Goal: Find specific page/section: Find specific page/section

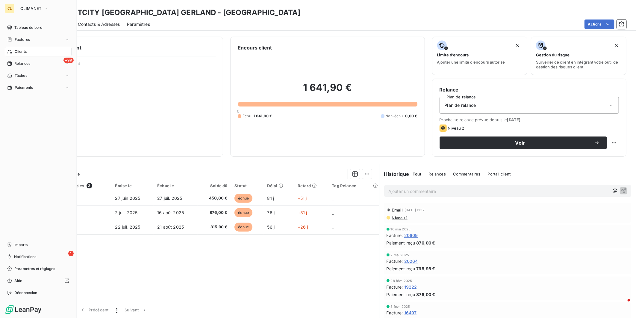
drag, startPoint x: 16, startPoint y: 37, endPoint x: 26, endPoint y: 37, distance: 10.5
click at [16, 49] on span "Clients" at bounding box center [21, 51] width 12 height 5
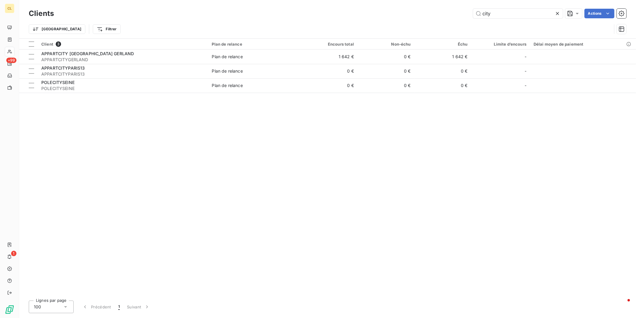
drag, startPoint x: 505, startPoint y: 11, endPoint x: 481, endPoint y: 13, distance: 24.6
click at [481, 13] on div "city Actions" at bounding box center [344, 14] width 566 height 10
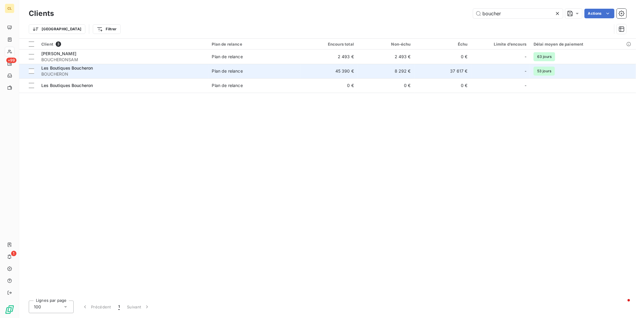
type input "boucher"
click at [256, 68] on span "Plan de relance" at bounding box center [254, 71] width 85 height 6
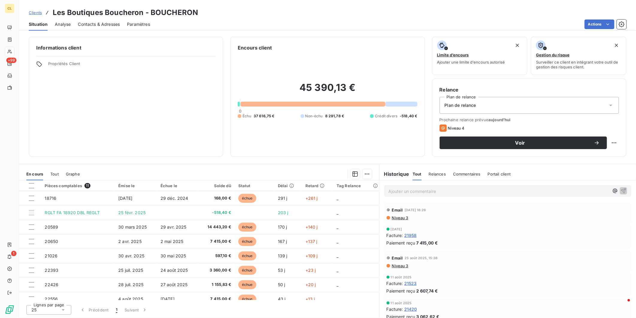
click at [101, 21] on span "Contacts & Adresses" at bounding box center [99, 24] width 42 height 6
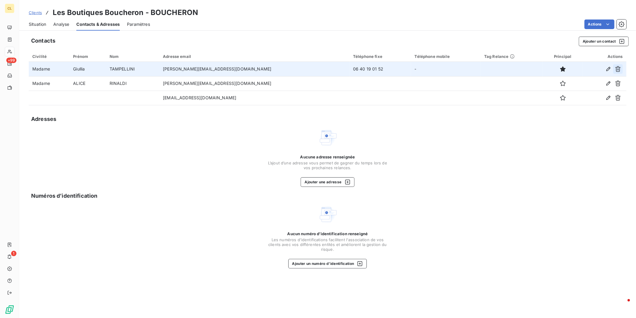
click at [621, 66] on icon "button" at bounding box center [618, 69] width 6 height 6
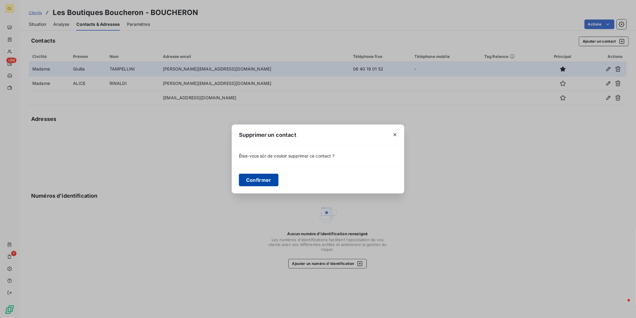
click at [279, 174] on button "Confirmer" at bounding box center [259, 179] width 40 height 13
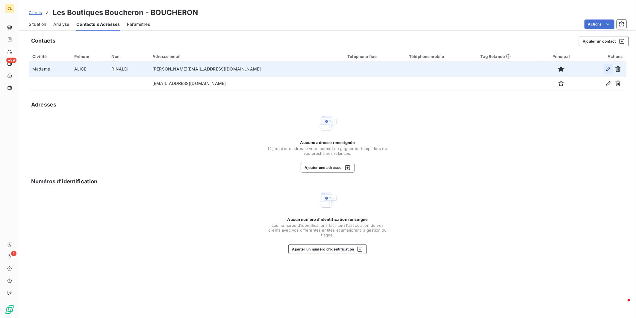
click at [611, 67] on icon "button" at bounding box center [609, 69] width 4 height 4
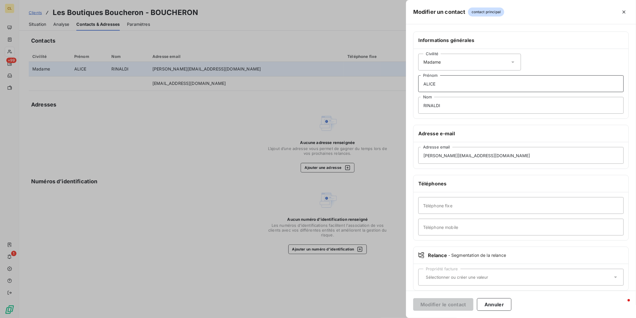
click at [496, 75] on input "ALICE" at bounding box center [520, 83] width 205 height 17
type input "Alice"
click at [484, 97] on input "RINALDI" at bounding box center [520, 105] width 205 height 17
click at [497, 97] on input "RINALDI" at bounding box center [520, 105] width 205 height 17
type input "[PERSON_NAME]"
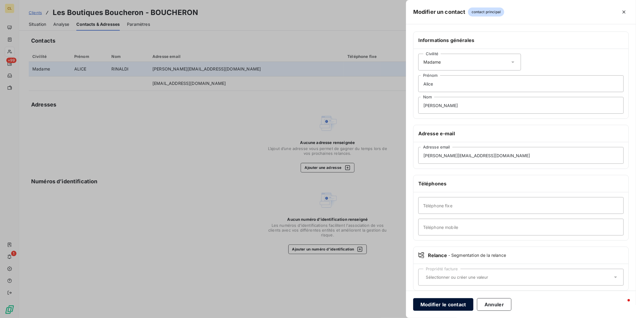
click at [474, 301] on button "Modifier le contact" at bounding box center [443, 304] width 60 height 13
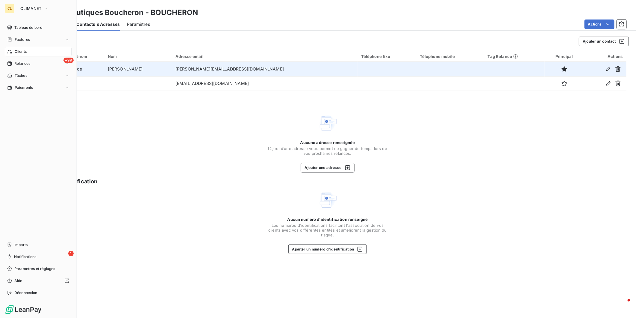
click at [17, 49] on span "Clients" at bounding box center [21, 51] width 12 height 5
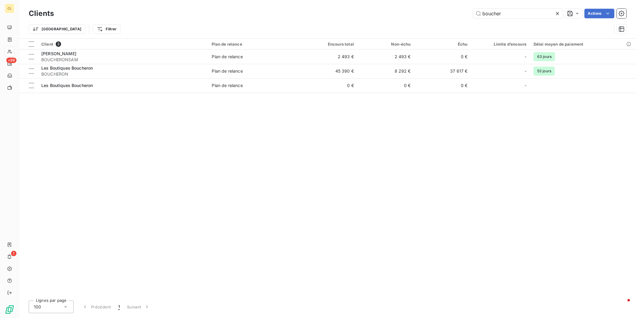
drag, startPoint x: 523, startPoint y: 13, endPoint x: 477, endPoint y: 10, distance: 45.6
click at [478, 10] on div "boucher Actions" at bounding box center [344, 14] width 566 height 10
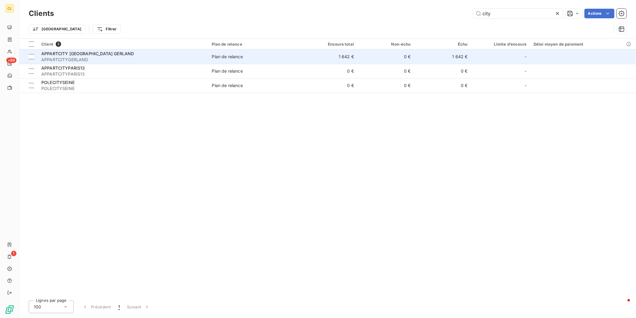
type input "city"
click at [301, 53] on td "1 642 €" at bounding box center [329, 56] width 57 height 14
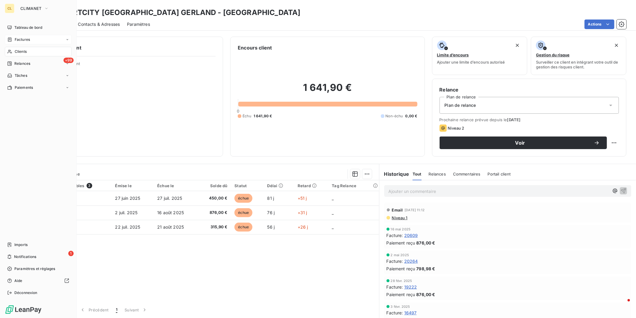
click at [17, 37] on span "Factures" at bounding box center [22, 39] width 15 height 5
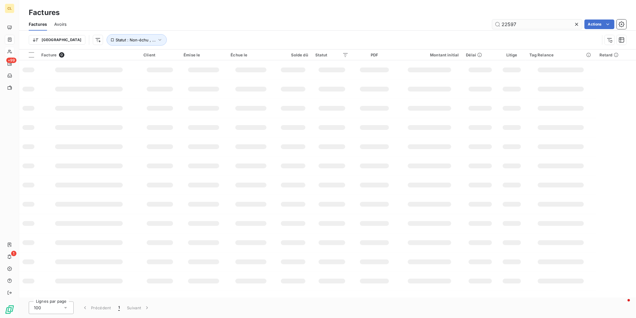
drag, startPoint x: 532, startPoint y: 17, endPoint x: 499, endPoint y: 19, distance: 32.7
click at [500, 19] on input "22597" at bounding box center [537, 24] width 90 height 10
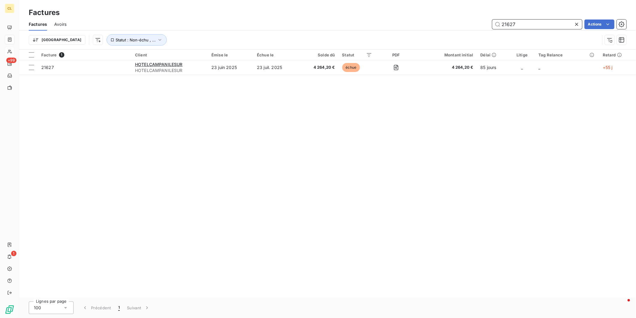
drag, startPoint x: 533, startPoint y: 18, endPoint x: 461, endPoint y: 17, distance: 72.2
click at [463, 19] on div "21627 Actions" at bounding box center [350, 24] width 553 height 10
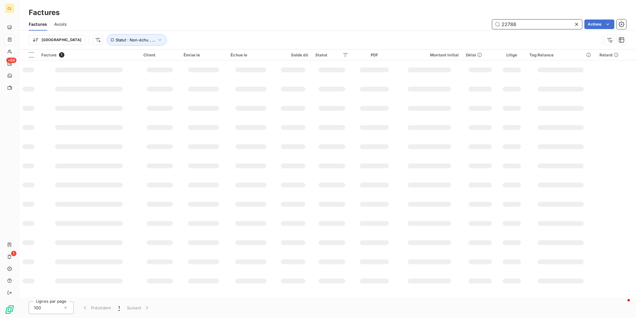
drag, startPoint x: 536, startPoint y: 19, endPoint x: 502, endPoint y: 12, distance: 35.4
click at [502, 12] on div "Factures Factures Avoirs 22788 Actions Trier Statut : Non-échu , ..." at bounding box center [327, 24] width 617 height 49
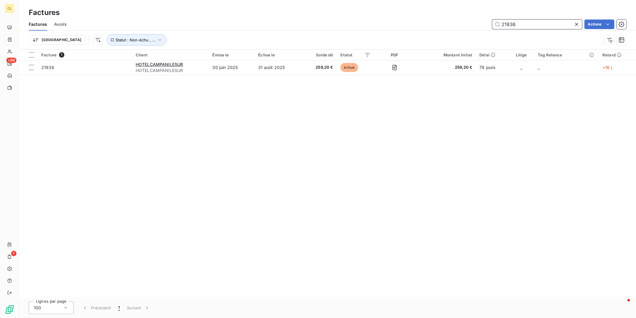
drag, startPoint x: 535, startPoint y: 16, endPoint x: 492, endPoint y: 16, distance: 43.7
click at [492, 19] on div "21836 Actions" at bounding box center [350, 24] width 553 height 10
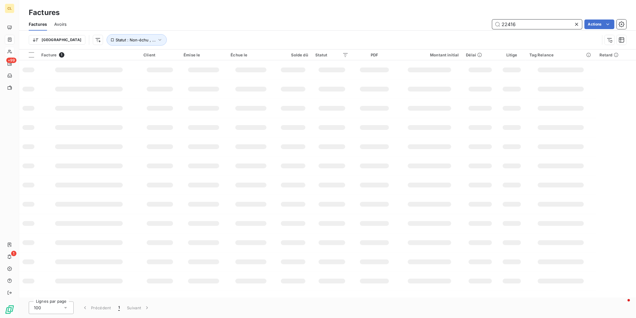
drag, startPoint x: 531, startPoint y: 19, endPoint x: 504, endPoint y: 19, distance: 27.3
click at [504, 19] on input "22416" at bounding box center [537, 24] width 90 height 10
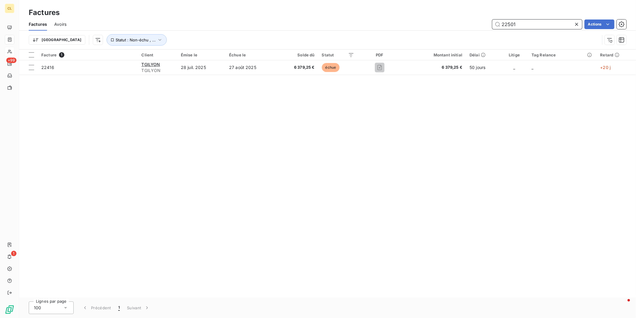
type input "22501"
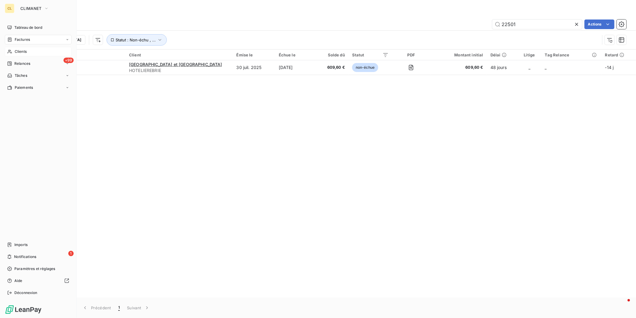
click at [11, 47] on div "Clients" at bounding box center [38, 52] width 67 height 10
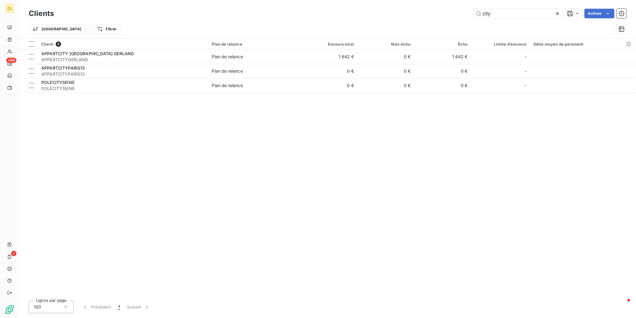
drag, startPoint x: 513, startPoint y: 13, endPoint x: 469, endPoint y: 6, distance: 45.1
click at [469, 7] on div "Clients city Actions" at bounding box center [328, 13] width 598 height 13
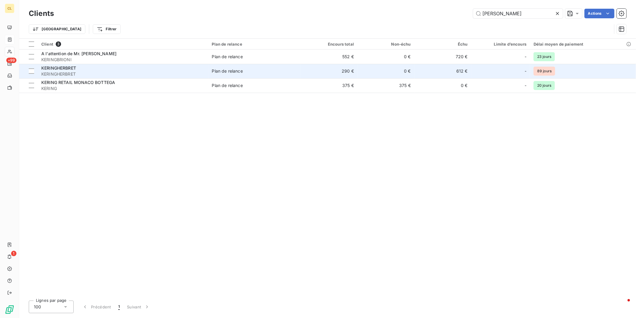
type input "[PERSON_NAME]"
click at [49, 65] on span "KERINGHERBRET" at bounding box center [58, 67] width 35 height 5
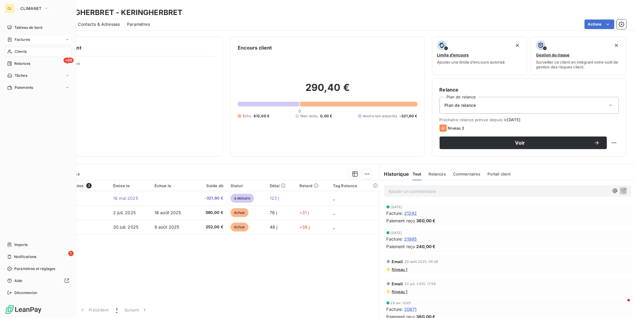
click at [16, 37] on span "Factures" at bounding box center [22, 39] width 15 height 5
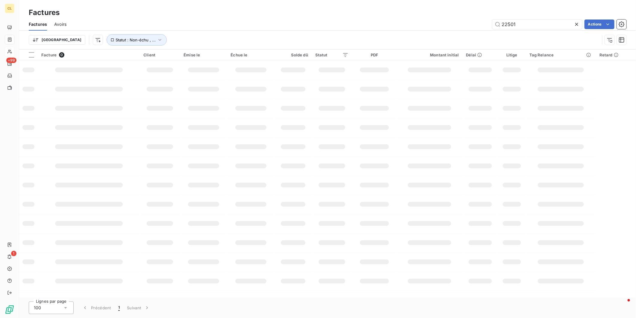
drag, startPoint x: 524, startPoint y: 19, endPoint x: 496, endPoint y: 20, distance: 28.2
click at [496, 20] on div "22501 Actions" at bounding box center [350, 24] width 553 height 10
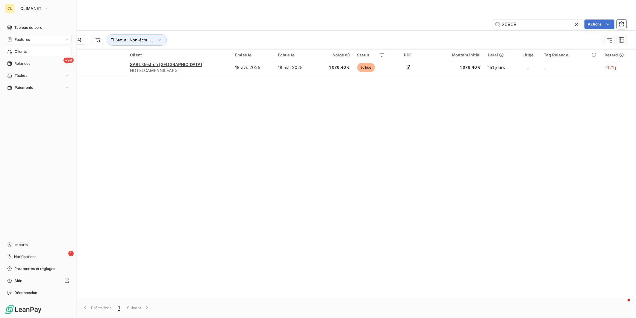
click at [19, 37] on span "Factures" at bounding box center [22, 39] width 15 height 5
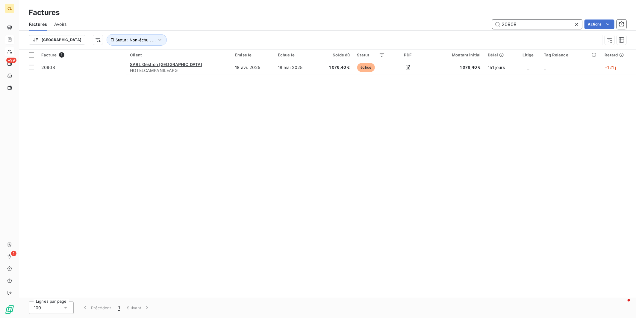
drag, startPoint x: 527, startPoint y: 19, endPoint x: 477, endPoint y: 20, distance: 49.8
click at [477, 20] on div "20908 Actions" at bounding box center [350, 24] width 553 height 10
type input "22940"
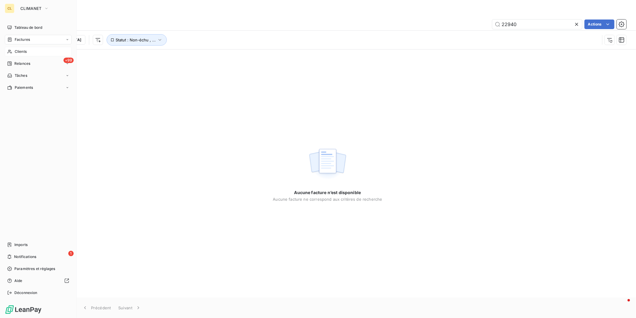
click at [19, 49] on span "Clients" at bounding box center [21, 51] width 12 height 5
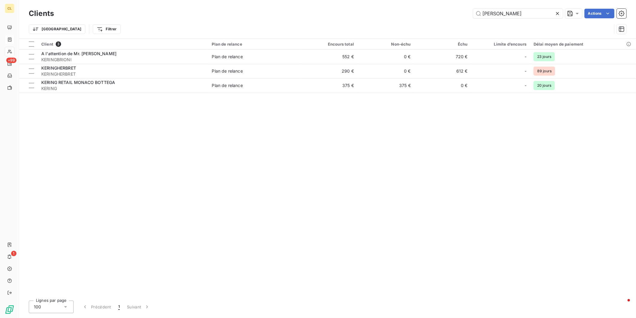
drag, startPoint x: 462, startPoint y: 10, endPoint x: 454, endPoint y: 10, distance: 8.7
click at [454, 10] on div "[PERSON_NAME] Actions" at bounding box center [344, 14] width 566 height 10
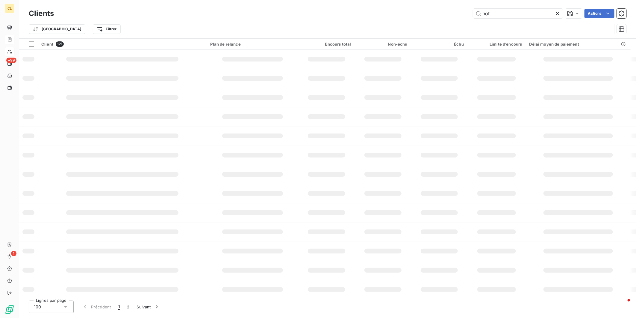
type input "hot"
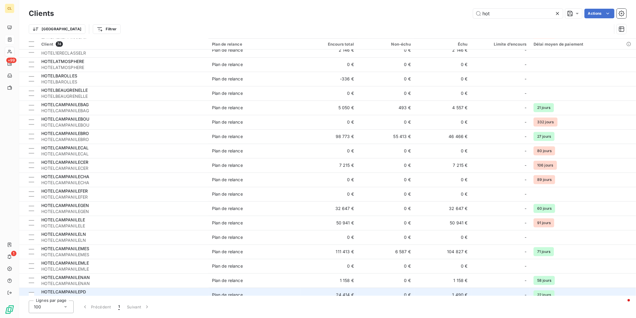
scroll to position [233, 0]
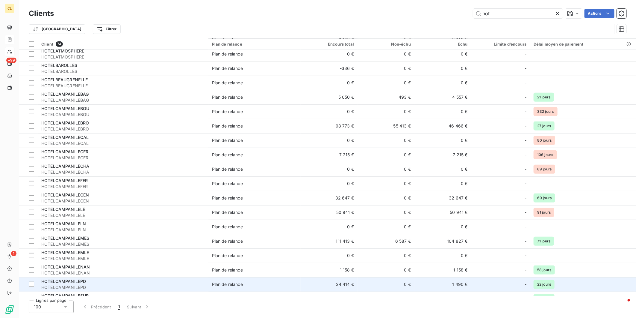
click at [82, 284] on span "HOTELCAMPANILEPD" at bounding box center [123, 287] width 164 height 6
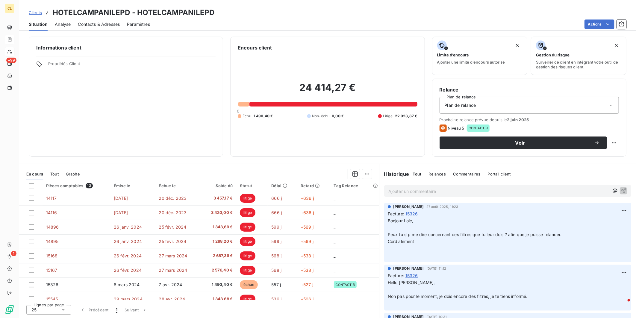
click at [102, 21] on span "Contacts & Adresses" at bounding box center [99, 24] width 42 height 6
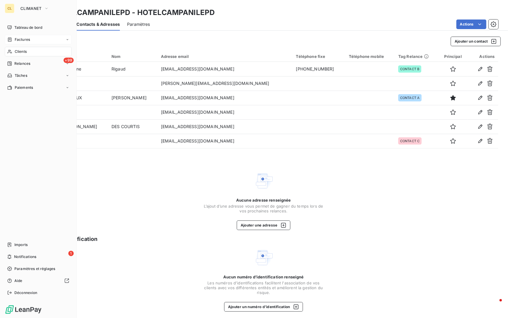
click at [16, 37] on span "Factures" at bounding box center [22, 39] width 15 height 5
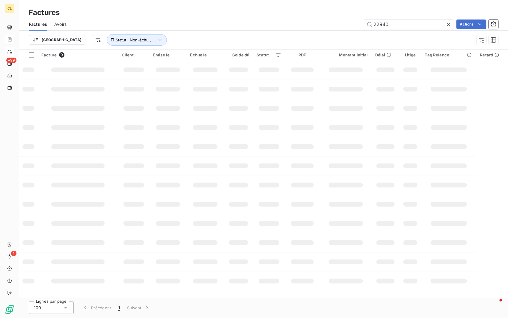
drag, startPoint x: 394, startPoint y: 19, endPoint x: 361, endPoint y: 19, distance: 33.2
click at [362, 19] on div "22940 Actions" at bounding box center [286, 24] width 424 height 10
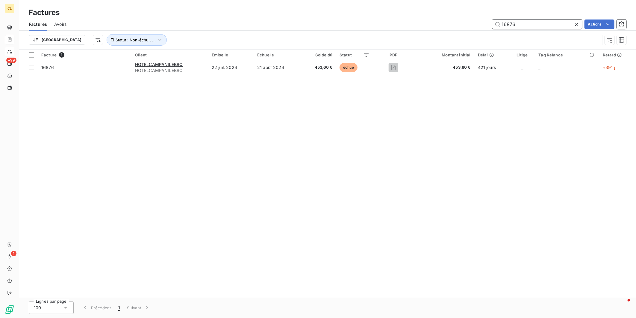
drag, startPoint x: 535, startPoint y: 18, endPoint x: 470, endPoint y: 13, distance: 65.2
click at [470, 18] on div "Factures Avoirs 16876 Actions" at bounding box center [327, 24] width 617 height 13
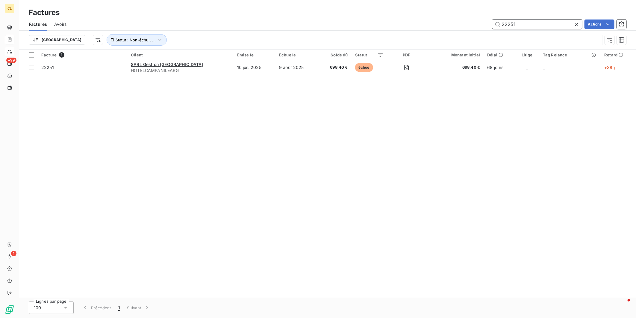
drag, startPoint x: 531, startPoint y: 16, endPoint x: 501, endPoint y: 16, distance: 30.3
click at [501, 19] on input "22251" at bounding box center [537, 24] width 90 height 10
type input "22439"
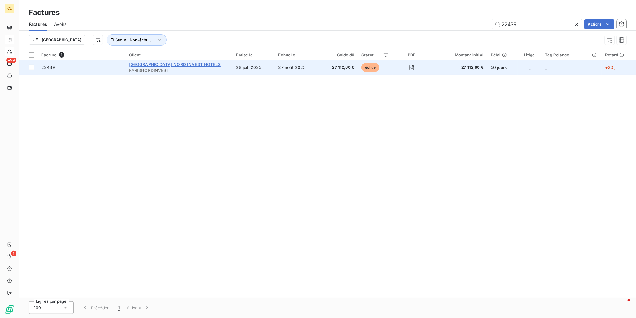
click at [155, 62] on span "[GEOGRAPHIC_DATA] NORD INVEST HOTELS" at bounding box center [175, 64] width 92 height 5
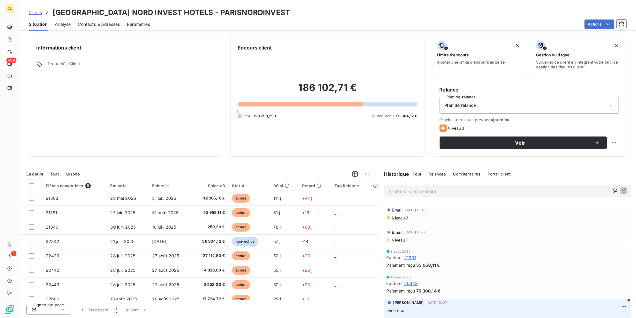
click at [29, 11] on span "Clients" at bounding box center [35, 12] width 13 height 5
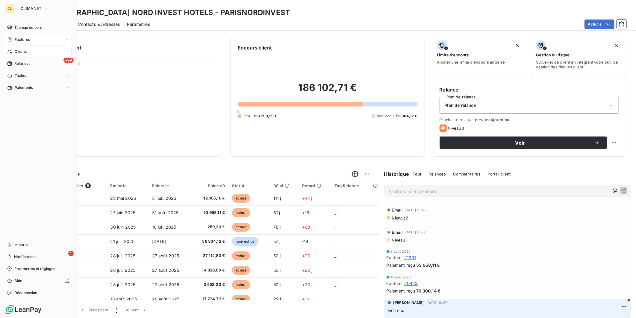
click at [16, 37] on span "Factures" at bounding box center [22, 39] width 15 height 5
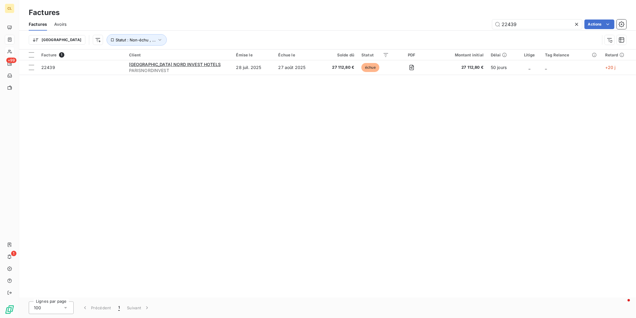
drag, startPoint x: 531, startPoint y: 19, endPoint x: 459, endPoint y: 20, distance: 72.5
click at [459, 20] on div "22439 Actions" at bounding box center [350, 24] width 553 height 10
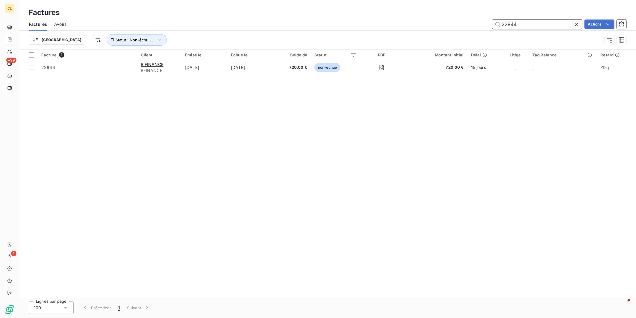
drag, startPoint x: 530, startPoint y: 17, endPoint x: 486, endPoint y: 17, distance: 43.7
click at [487, 19] on div "22844 Actions" at bounding box center [350, 24] width 553 height 10
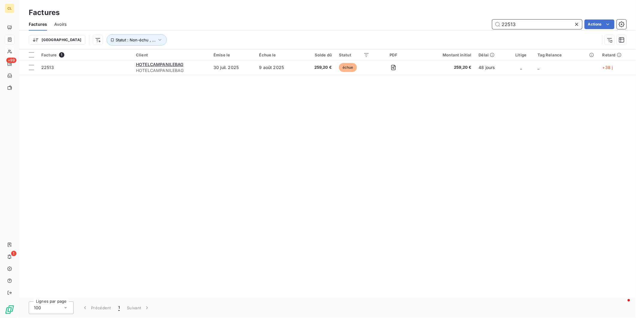
drag, startPoint x: 540, startPoint y: 21, endPoint x: 453, endPoint y: 7, distance: 88.3
click at [454, 7] on div "Factures Factures Avoirs 22513 Actions Trier Statut : Non-échu , ..." at bounding box center [327, 24] width 617 height 49
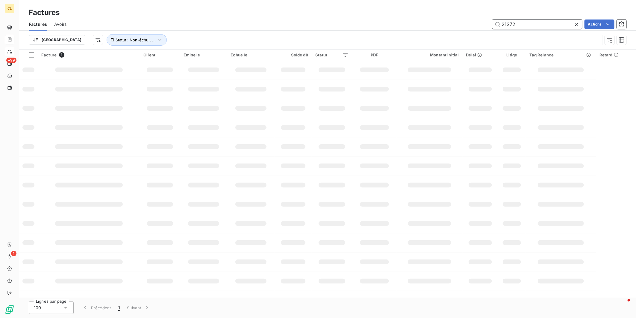
drag, startPoint x: 543, startPoint y: 17, endPoint x: 491, endPoint y: 11, distance: 52.5
click at [491, 11] on div "Factures Factures Avoirs 21372 Actions Trier Statut : Non-échu , ..." at bounding box center [327, 24] width 617 height 49
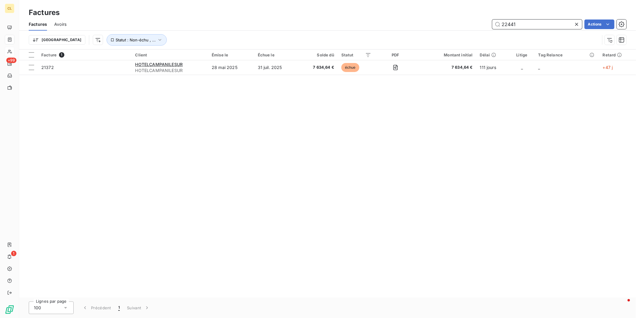
type input "22441"
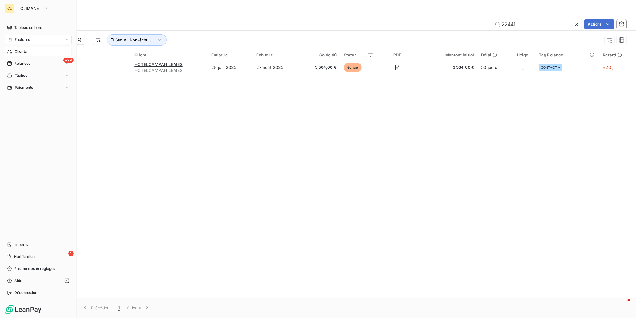
click at [16, 49] on span "Clients" at bounding box center [21, 51] width 12 height 5
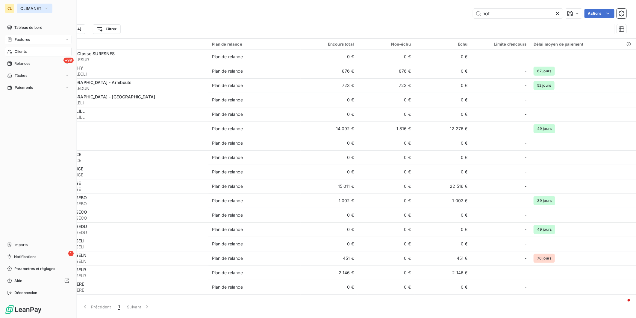
click at [44, 7] on icon "button" at bounding box center [46, 8] width 5 height 6
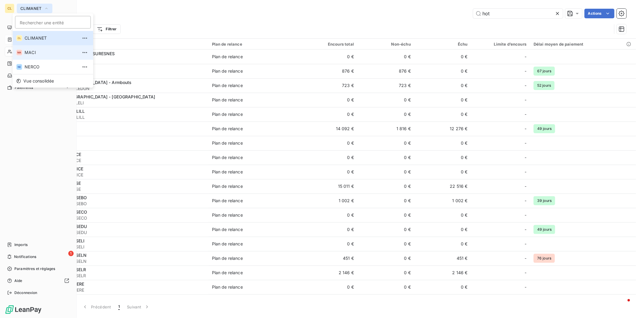
click at [28, 46] on li "MA MACI" at bounding box center [53, 52] width 81 height 14
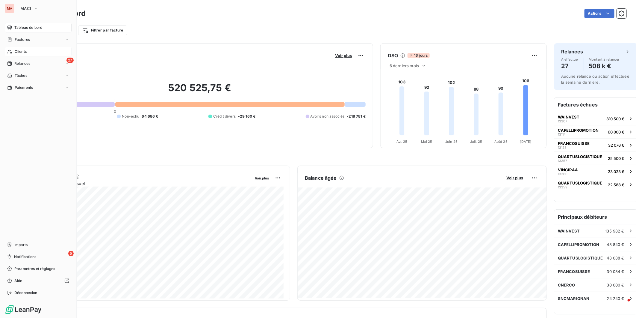
click at [19, 49] on span "Clients" at bounding box center [21, 51] width 12 height 5
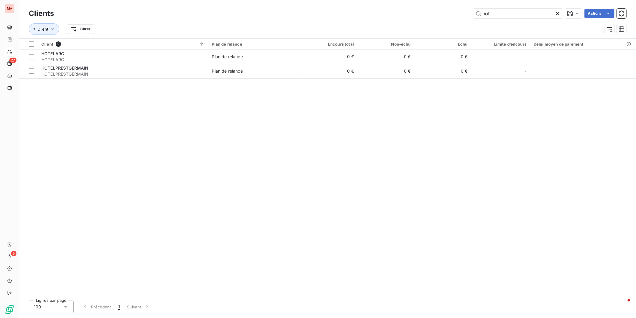
drag, startPoint x: 505, startPoint y: 13, endPoint x: 478, endPoint y: 14, distance: 27.3
click at [478, 14] on div "hot Actions" at bounding box center [344, 14] width 566 height 10
type input "[PERSON_NAME]"
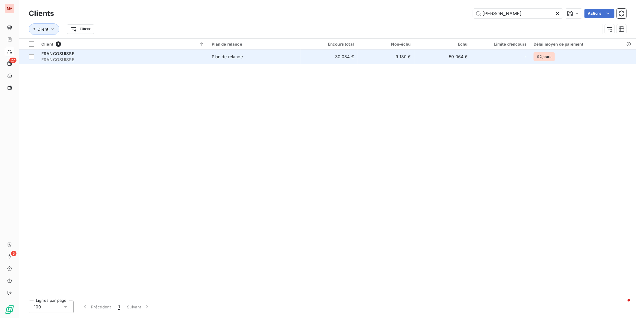
click at [415, 49] on td "50 064 €" at bounding box center [443, 56] width 57 height 14
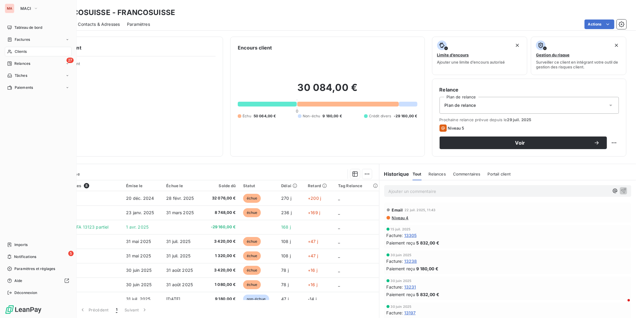
click at [15, 49] on span "Clients" at bounding box center [21, 51] width 12 height 5
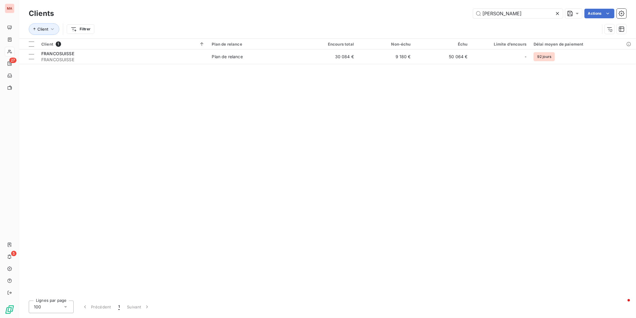
drag, startPoint x: 508, startPoint y: 11, endPoint x: 456, endPoint y: 10, distance: 52.7
click at [456, 10] on div "franco Actions" at bounding box center [344, 14] width 566 height 10
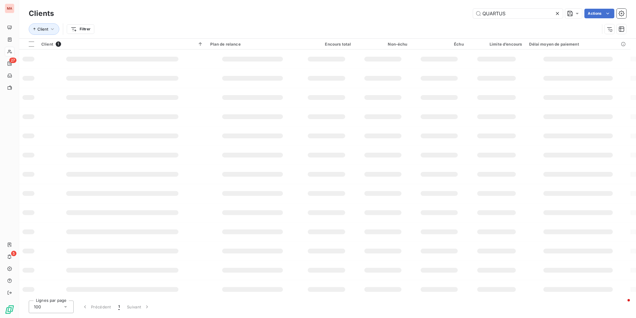
type input "QUARTUS"
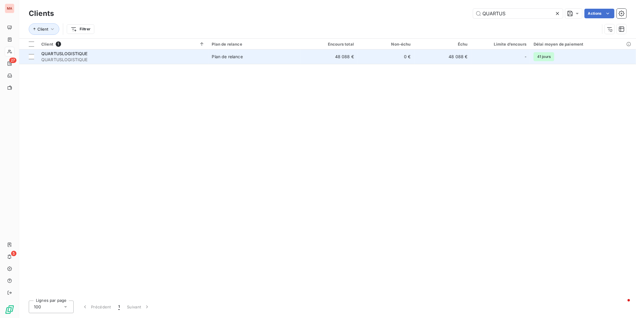
click at [208, 52] on td "Plan de relance" at bounding box center [254, 56] width 93 height 14
